Goal: Information Seeking & Learning: Find specific fact

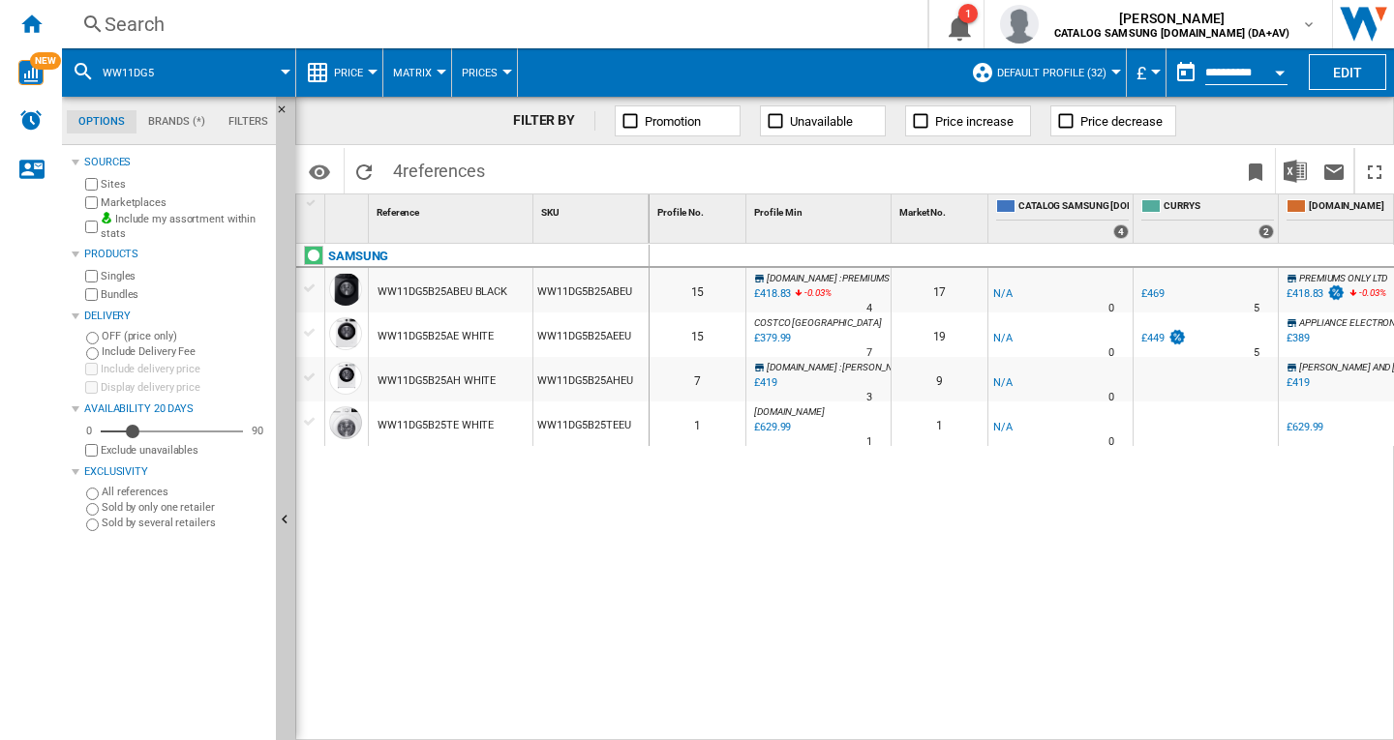
click at [624, 529] on div "SAMSUNG WW11DG5B25ABEU BLACK WW11DG5B25ABEU WW11DG5B25AE WHITE WW11DG5B25AEEU W…" at bounding box center [472, 487] width 353 height 487
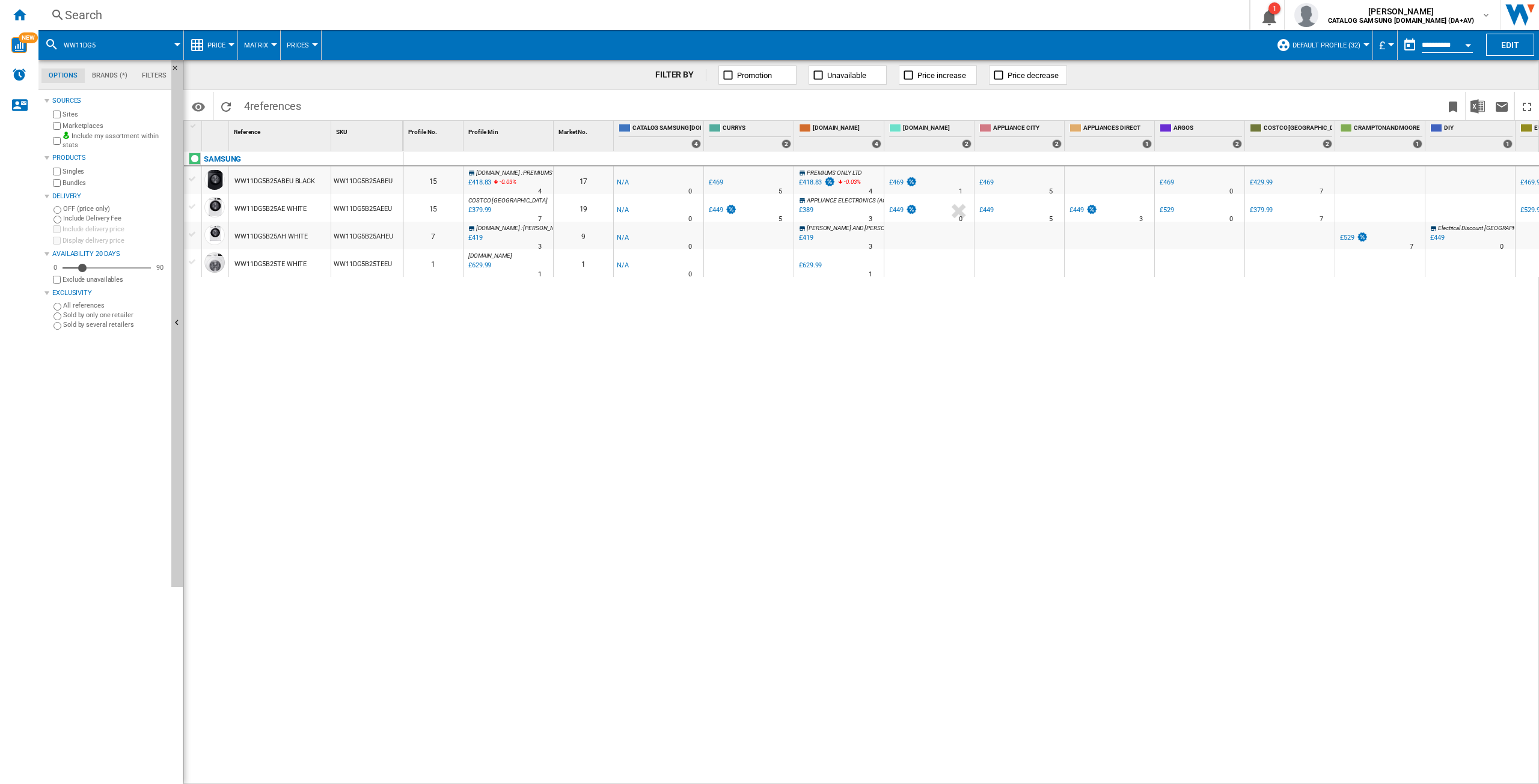
click at [104, 15] on div "Search" at bounding box center [642, 15] width 1153 height 17
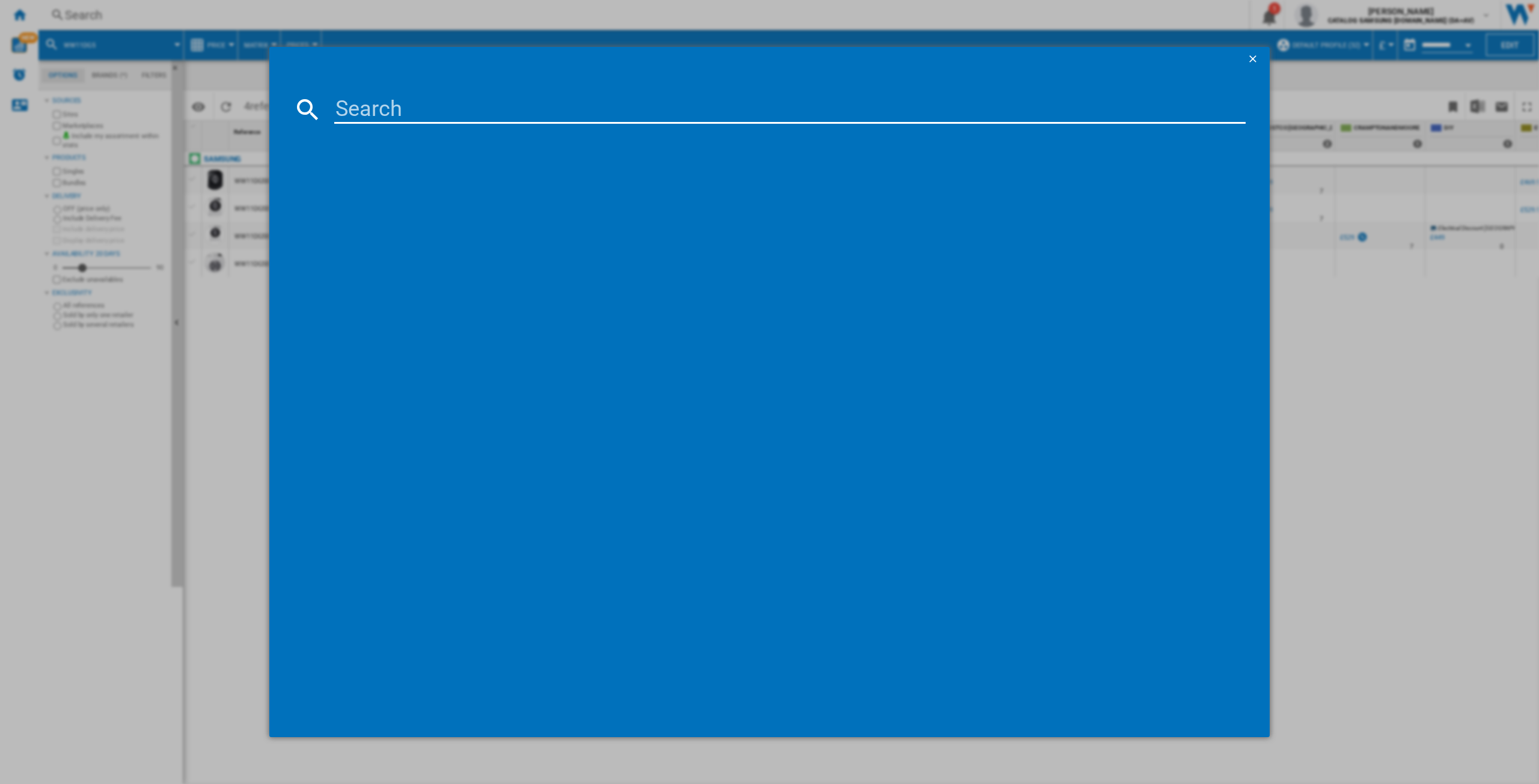
click at [365, 104] on input at bounding box center [789, 109] width 911 height 29
type input "wf90f"
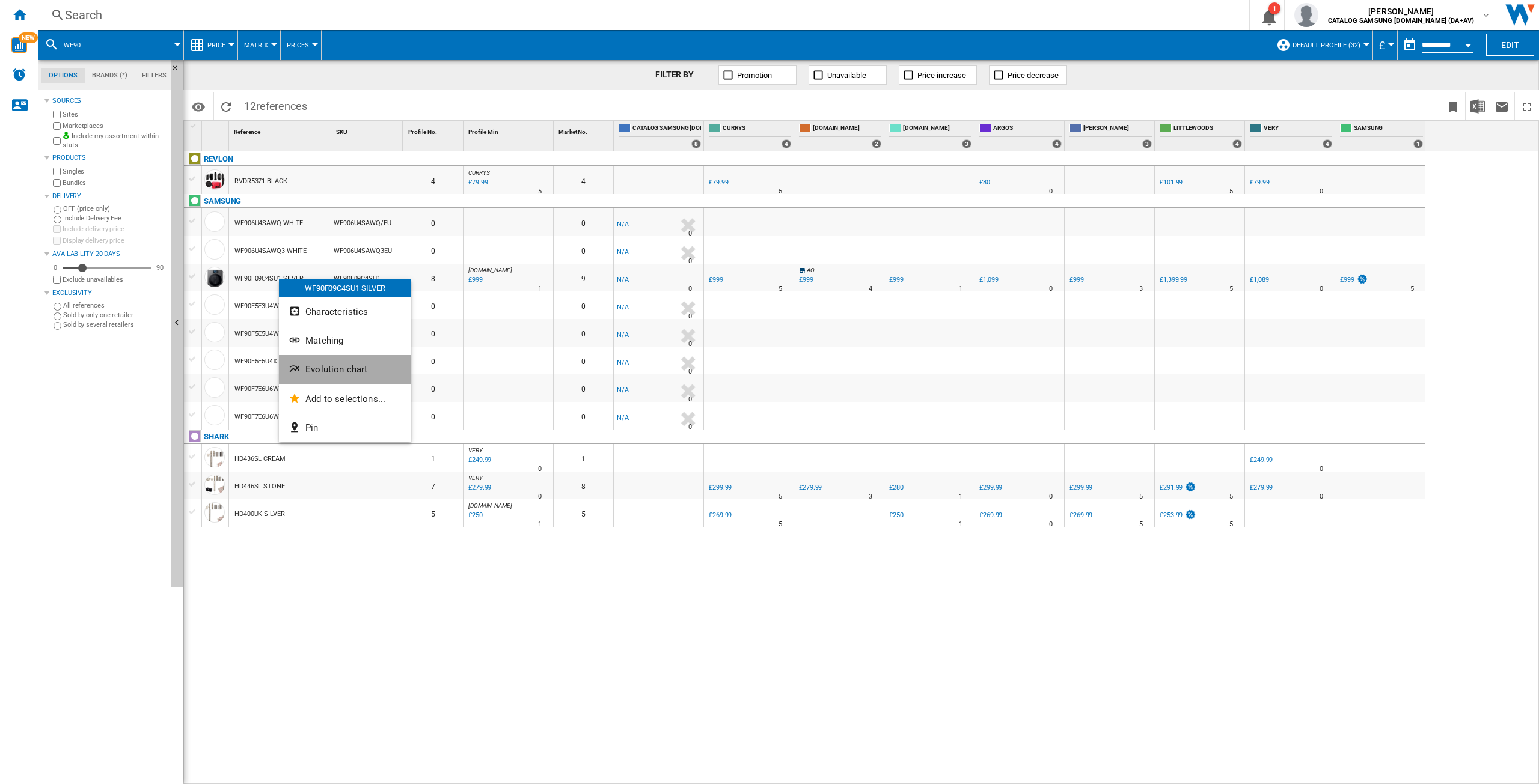
click at [347, 366] on span "Evolution chart" at bounding box center [337, 369] width 62 height 11
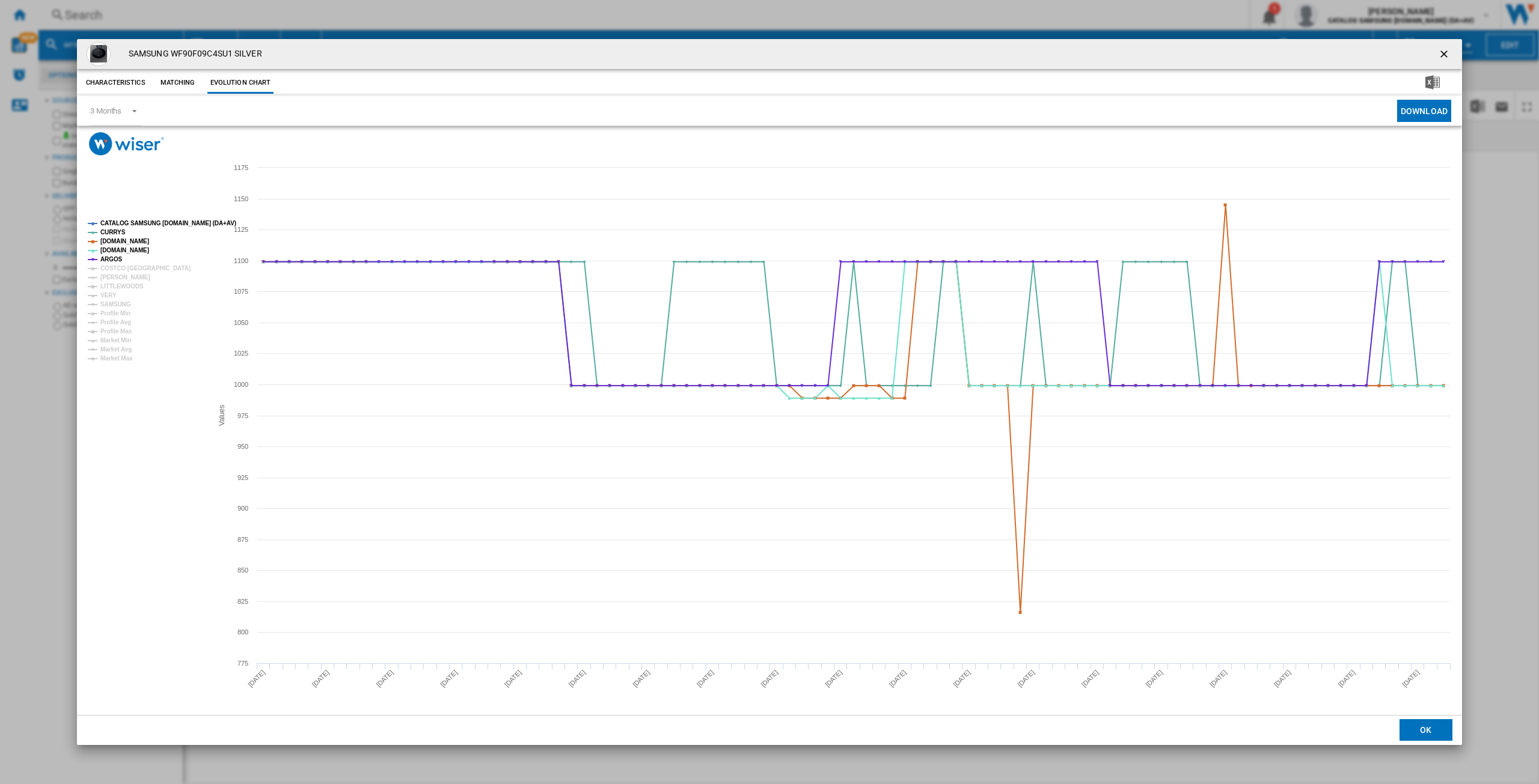
click at [145, 218] on rect "Product popup" at bounding box center [145, 291] width 124 height 151
click at [148, 217] on rect "Product popup" at bounding box center [145, 291] width 124 height 151
click at [146, 223] on tspan "CATALOG SAMSUNG [DOMAIN_NAME] (DA+AV)" at bounding box center [168, 223] width 136 height 7
click at [112, 265] on tspan "COSTCO [GEOGRAPHIC_DATA]" at bounding box center [145, 268] width 90 height 7
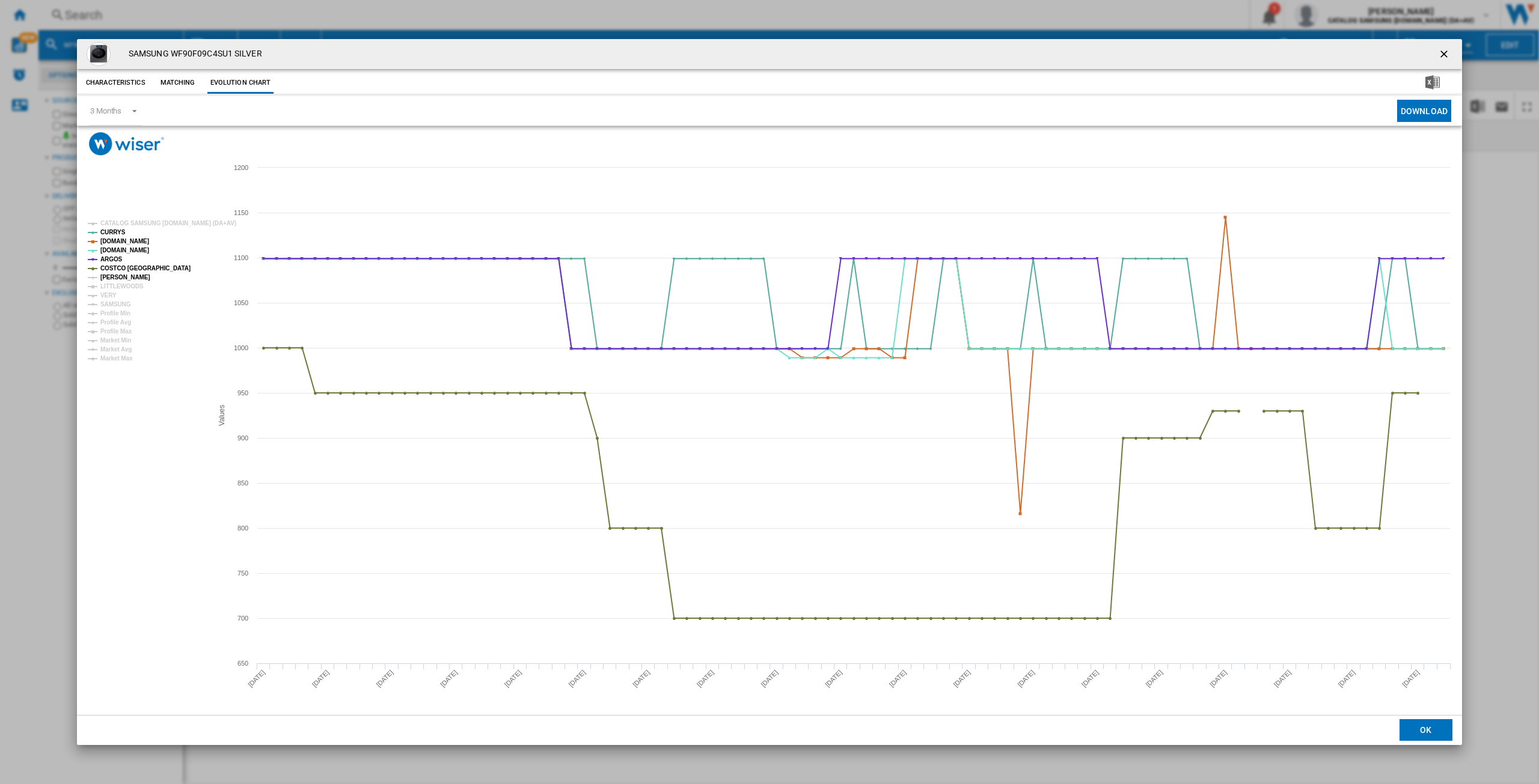
click at [112, 276] on tspan "[PERSON_NAME]" at bounding box center [125, 277] width 50 height 7
click at [116, 288] on tspan "LITTLEWOODS" at bounding box center [122, 286] width 43 height 7
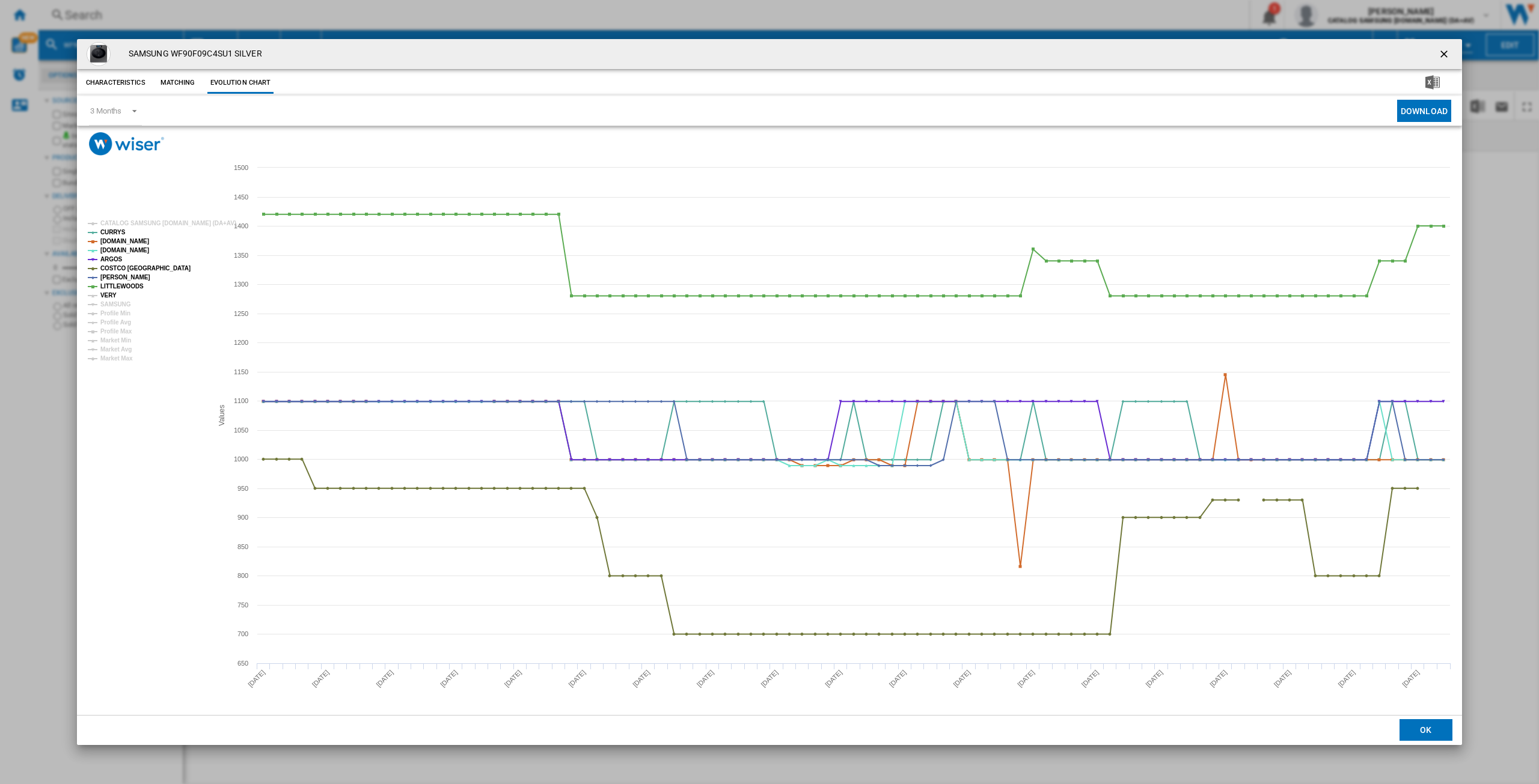
click at [105, 297] on tspan "VERY" at bounding box center [109, 295] width 16 height 7
click at [116, 308] on tspan "SAMSUNG" at bounding box center [116, 304] width 30 height 7
click at [865, 53] on ng-md-icon "getI18NText('BUTTONS.CLOSE_DIALOG')" at bounding box center [1445, 55] width 14 height 14
